Goal: Task Accomplishment & Management: Complete application form

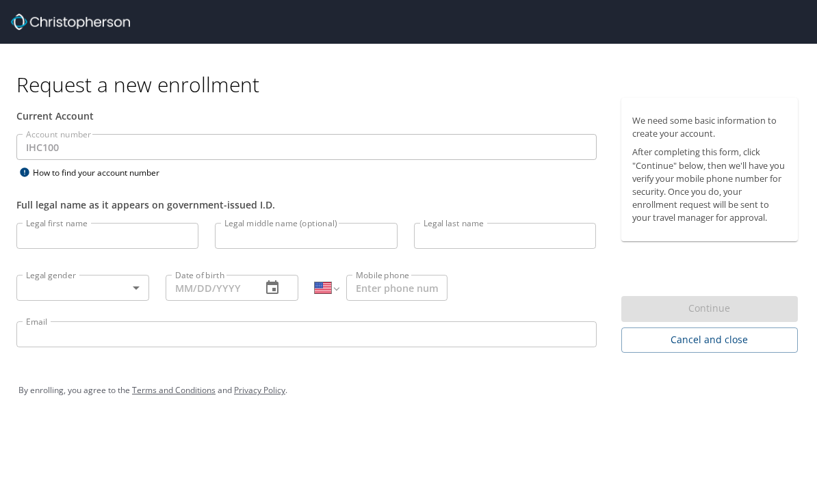
select select "US"
click at [79, 232] on input "Legal first name" at bounding box center [107, 236] width 182 height 26
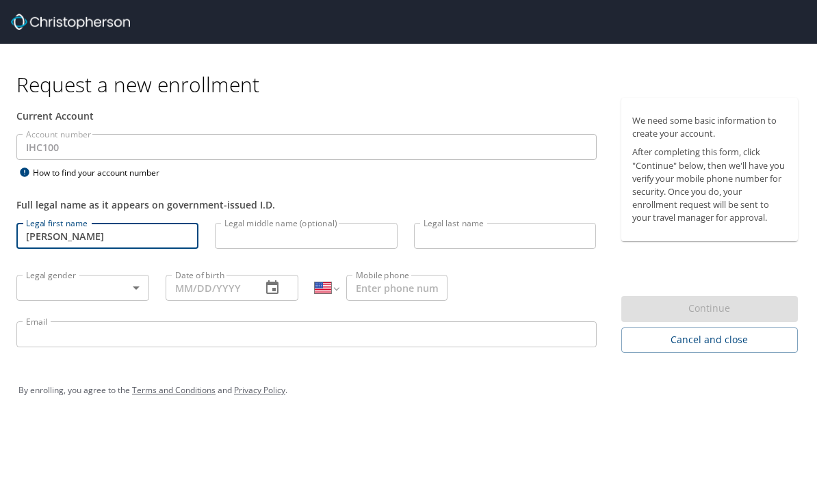
type input "[PERSON_NAME]"
click at [340, 230] on input "Legal middle name (optional)" at bounding box center [306, 236] width 182 height 26
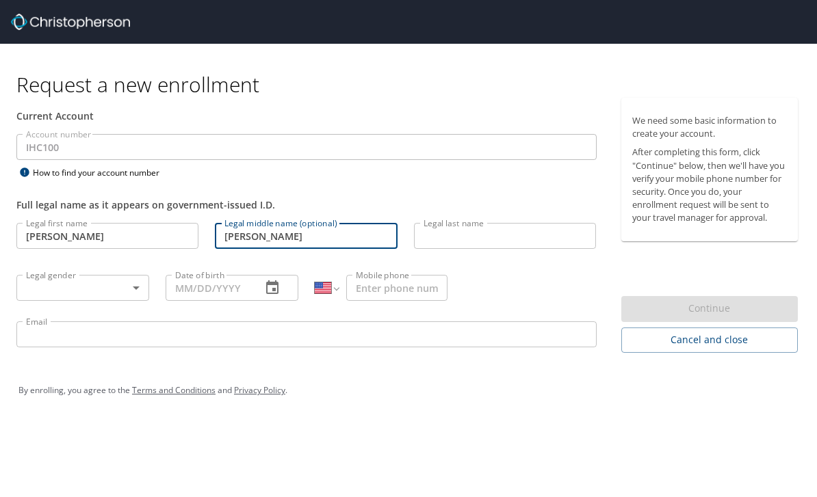
type input "[PERSON_NAME]"
click at [502, 239] on input "Legal last name" at bounding box center [505, 236] width 182 height 26
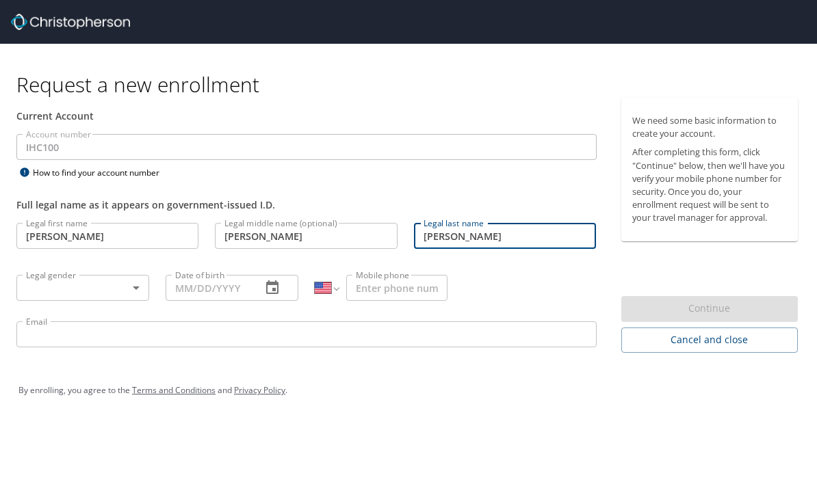
type input "[PERSON_NAME]"
click at [143, 295] on body "Request a new enrollment Current Account Account number IHC100 Account number H…" at bounding box center [408, 248] width 817 height 497
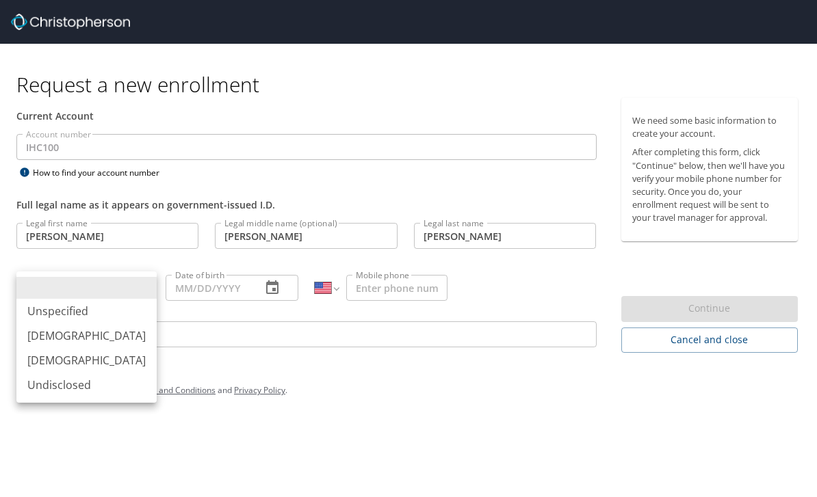
click at [50, 360] on li "[DEMOGRAPHIC_DATA]" at bounding box center [86, 360] width 140 height 25
type input "[DEMOGRAPHIC_DATA]"
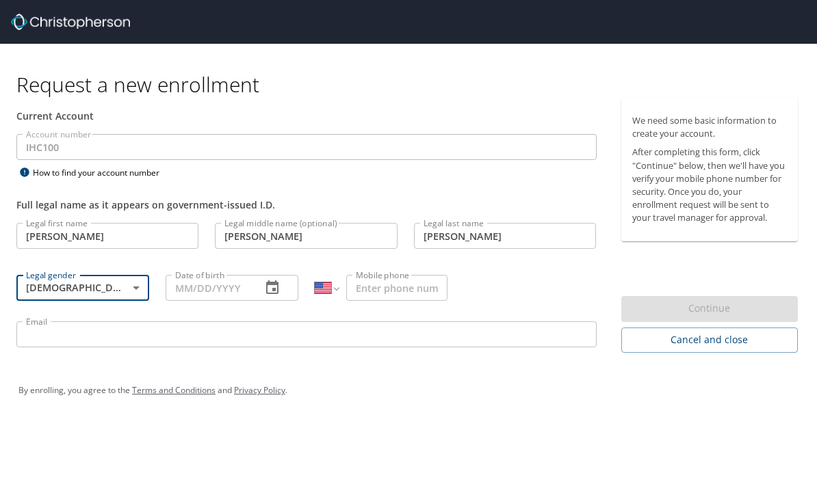
click at [217, 283] on input "Date of birth" at bounding box center [208, 288] width 85 height 26
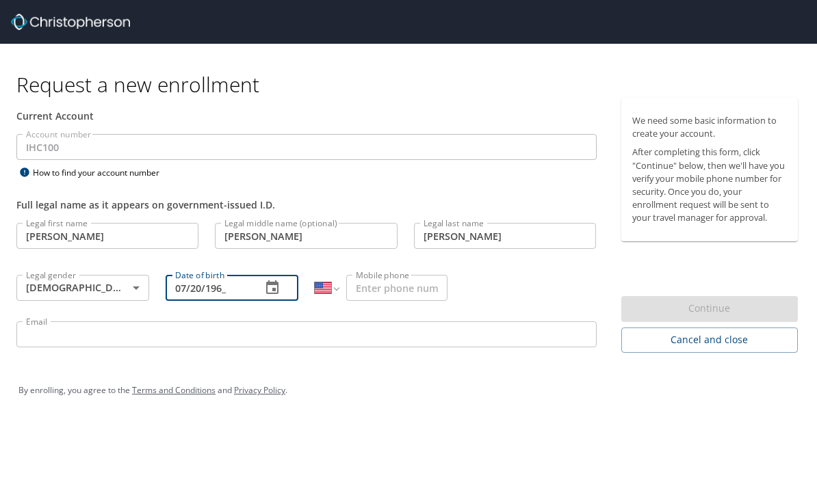
type input "[DATE]"
click at [409, 282] on input "Mobile phone" at bounding box center [396, 288] width 101 height 26
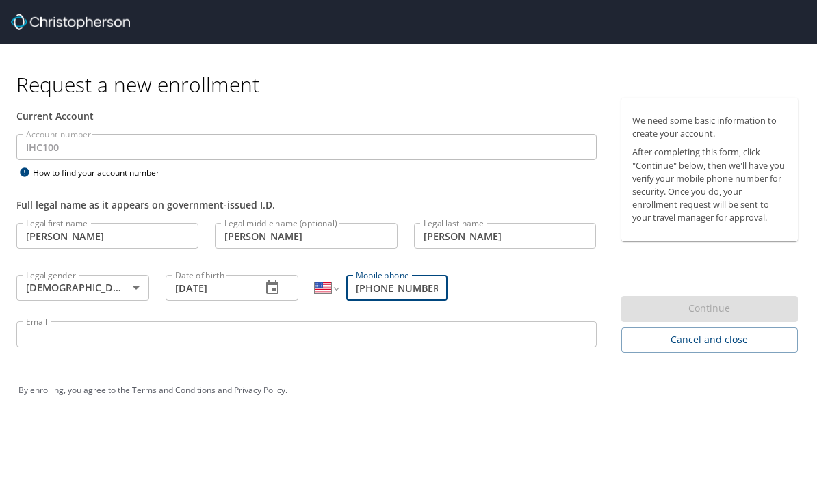
type input "[PHONE_NUMBER]"
click at [393, 336] on input "Email" at bounding box center [306, 334] width 580 height 26
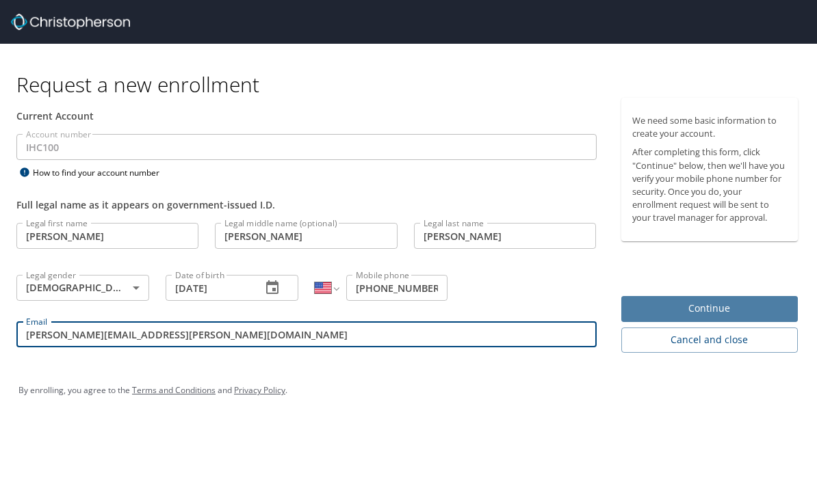
type input "[PERSON_NAME][EMAIL_ADDRESS][PERSON_NAME][DOMAIN_NAME]"
click at [739, 302] on span "Continue" at bounding box center [709, 308] width 155 height 17
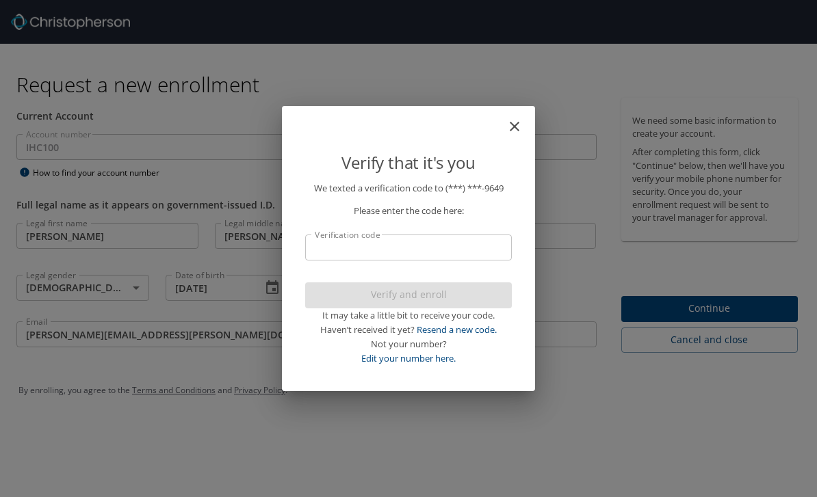
click at [340, 231] on p "We texted a verification code to (***) ***- 9649 Please enter the code here: Ve…" at bounding box center [408, 273] width 207 height 184
click at [339, 242] on input "Verification code" at bounding box center [408, 248] width 207 height 26
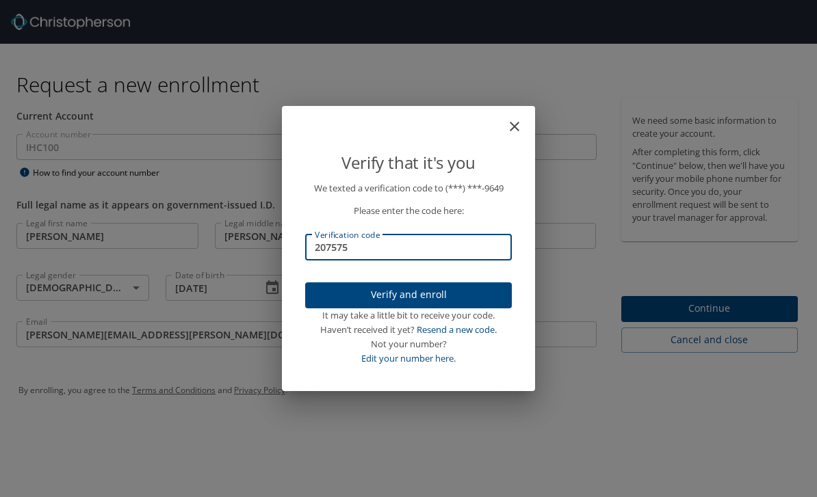
type input "207575"
click at [466, 299] on span "Verify and enroll" at bounding box center [408, 295] width 185 height 17
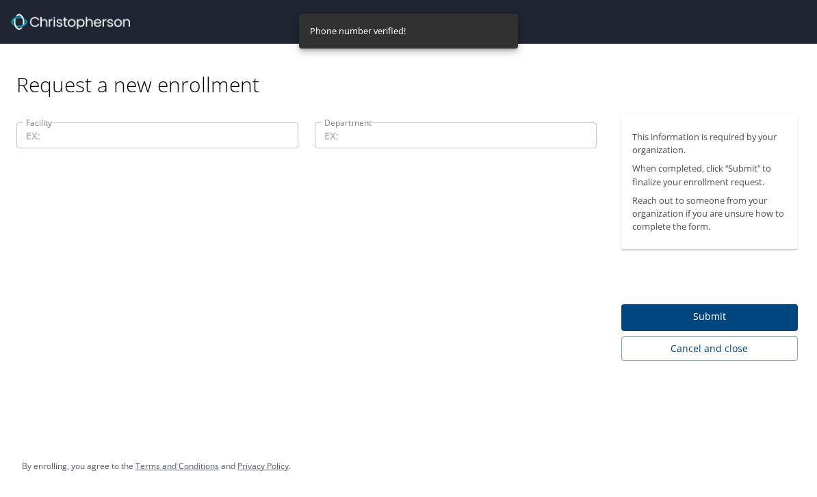
click at [90, 124] on input "Facility" at bounding box center [157, 135] width 282 height 26
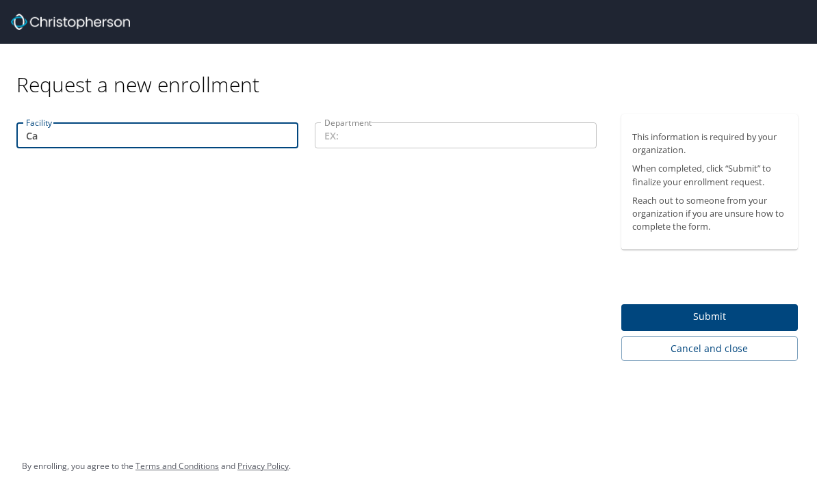
type input "C"
type input "St. Marys"
click at [414, 124] on input "Department" at bounding box center [456, 135] width 282 height 26
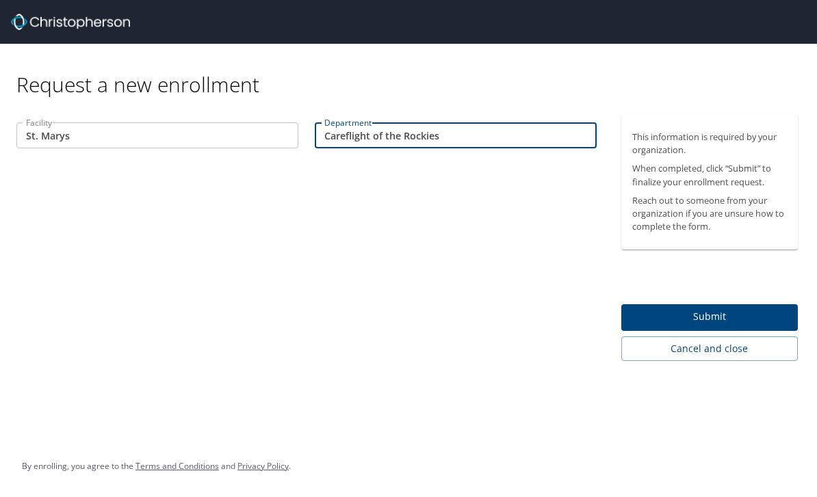
type input "Careflight of the Rockies"
click at [735, 315] on span "Submit" at bounding box center [709, 316] width 155 height 17
